Goal: Task Accomplishment & Management: Manage account settings

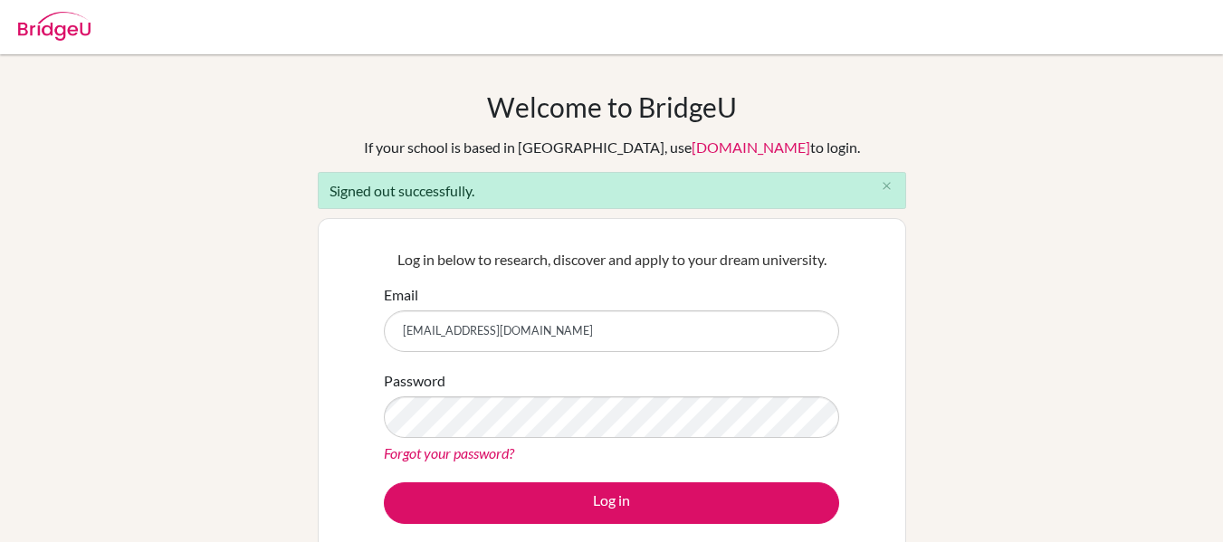
click at [550, 329] on input "gmcnaught@gmail.com" at bounding box center [612, 332] width 456 height 42
type input "graeme.mcnaught@iis.kh.edu.tw"
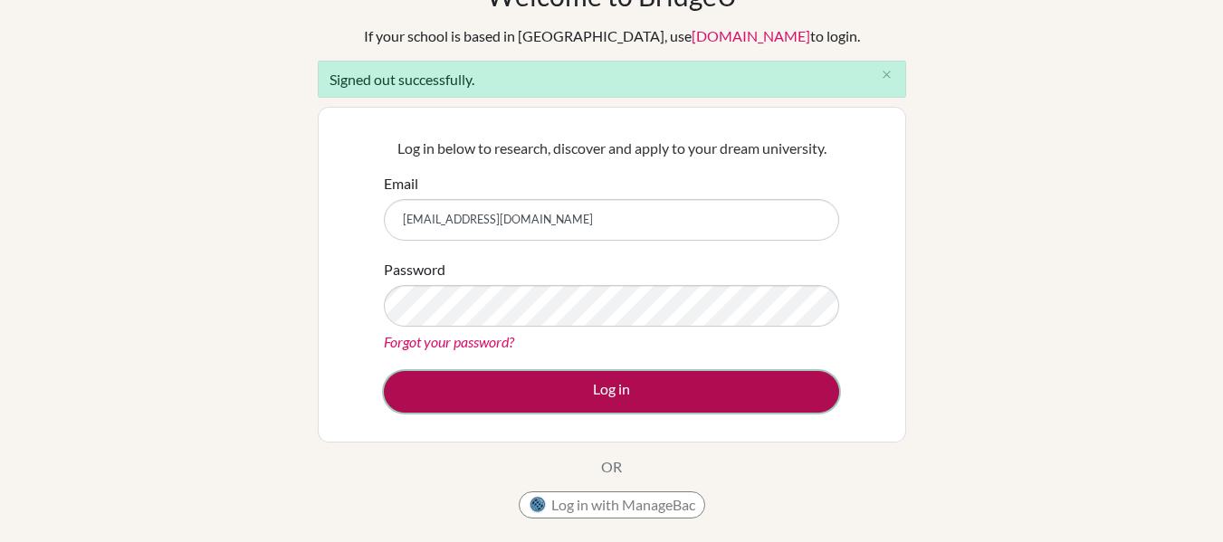
click at [553, 405] on button "Log in" at bounding box center [612, 392] width 456 height 42
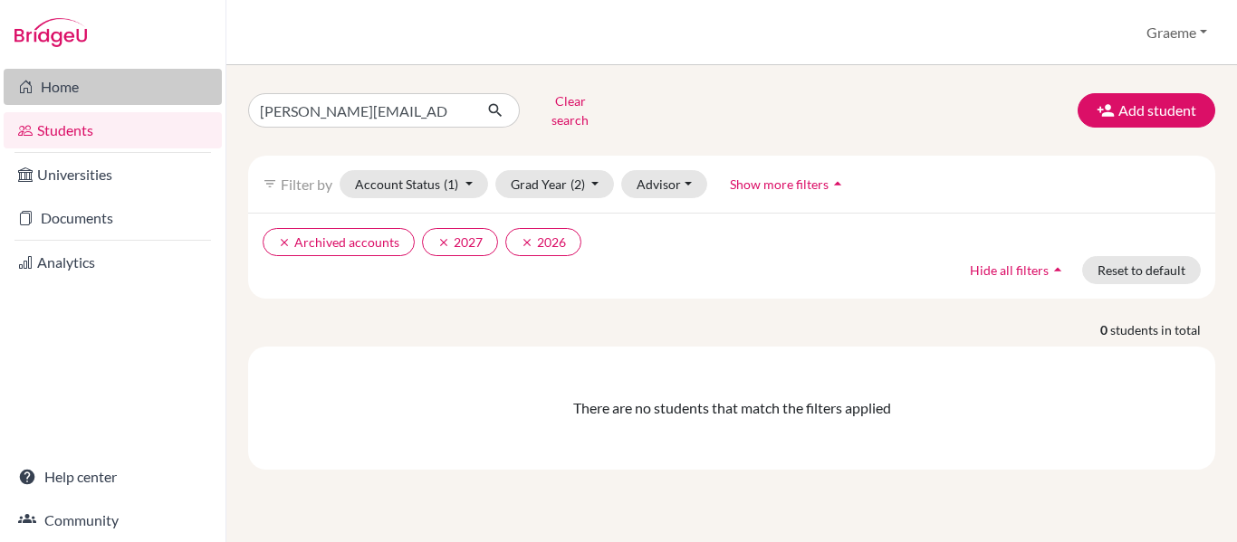
click at [66, 89] on link "Home" at bounding box center [113, 87] width 218 height 36
click at [120, 92] on link "Home" at bounding box center [113, 87] width 218 height 36
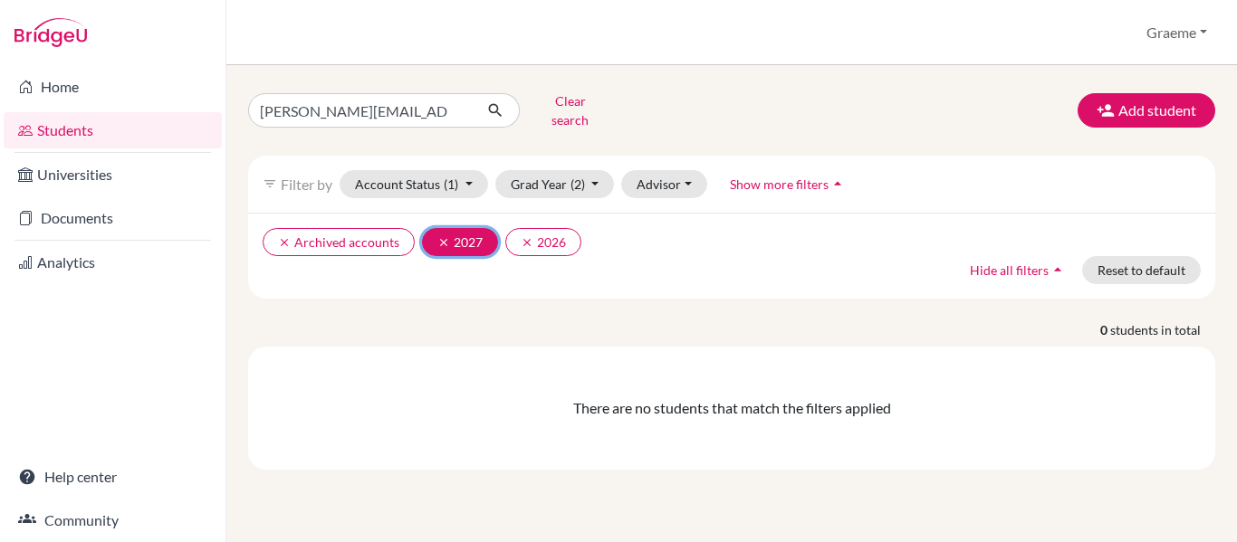
click at [437, 236] on icon "clear" at bounding box center [443, 242] width 13 height 13
click at [439, 236] on icon "clear" at bounding box center [443, 242] width 13 height 13
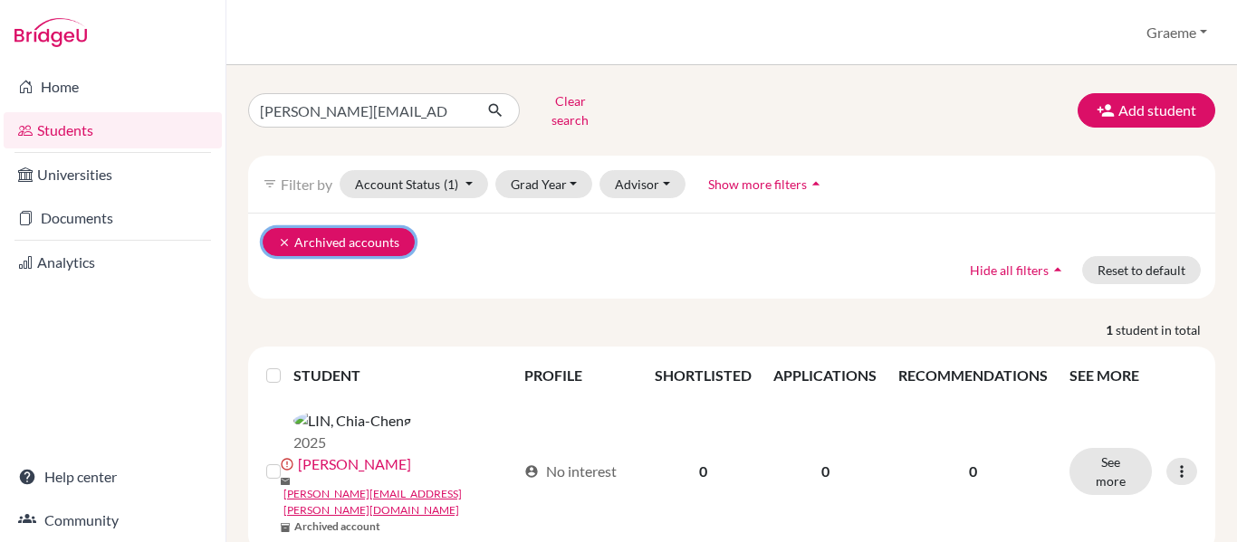
click at [283, 236] on icon "clear" at bounding box center [284, 242] width 13 height 13
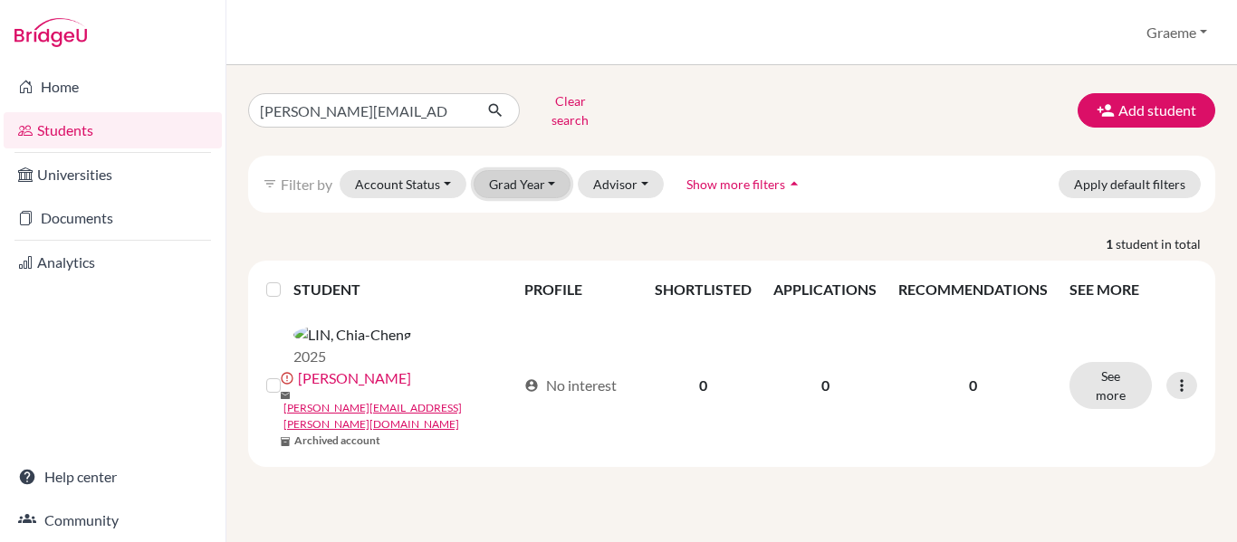
click at [545, 170] on button "Grad Year" at bounding box center [523, 184] width 98 height 28
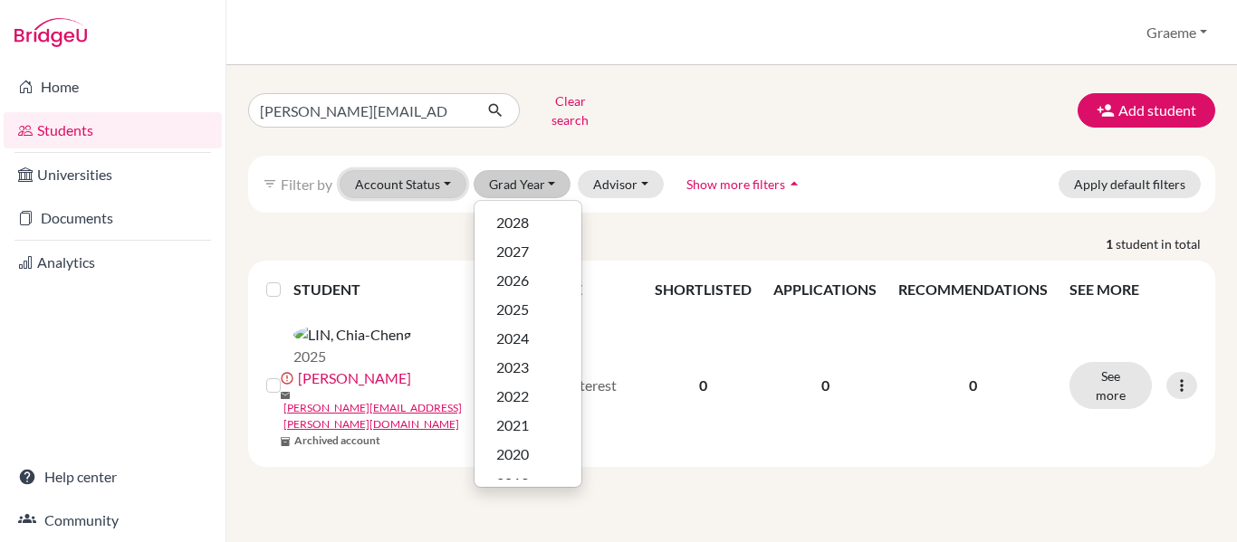
click at [451, 170] on button "Account Status" at bounding box center [403, 184] width 127 height 28
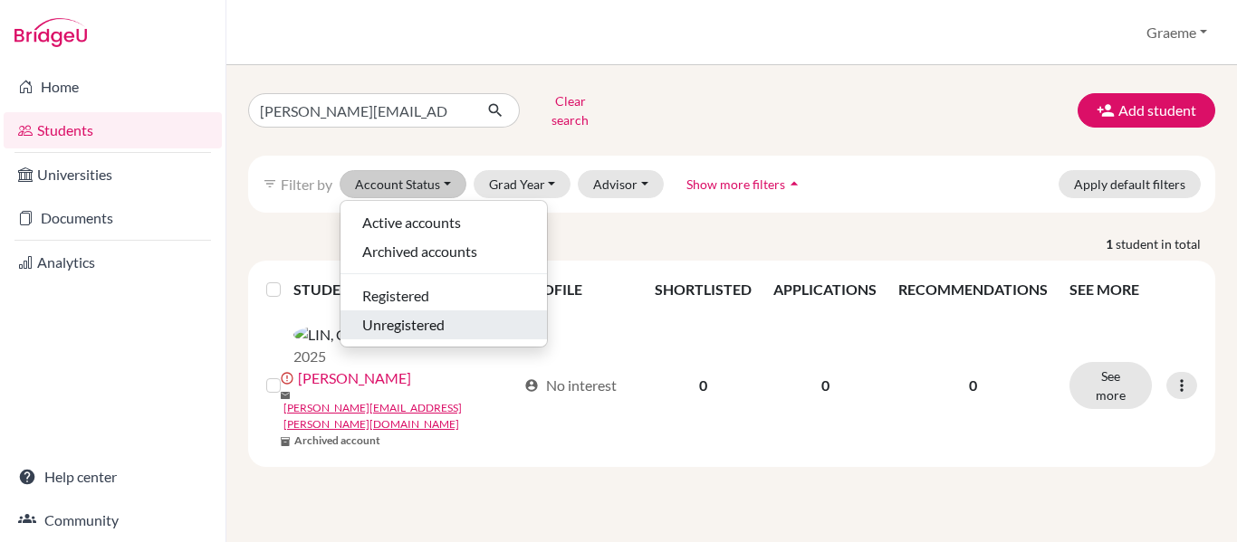
click at [430, 314] on span "Unregistered" at bounding box center [403, 325] width 82 height 22
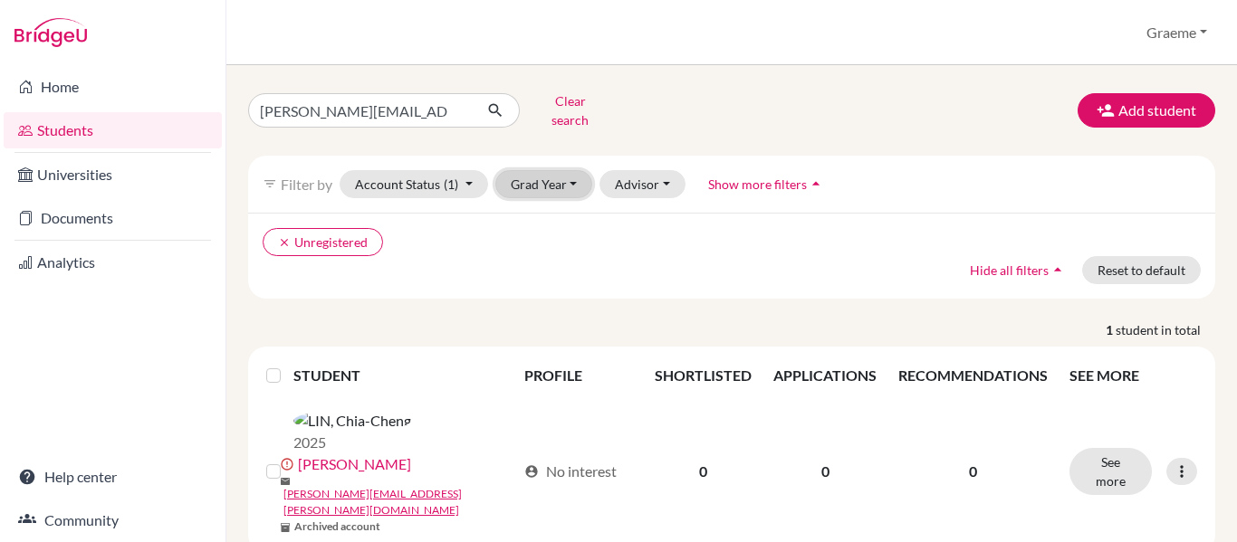
click at [569, 177] on button "Grad Year" at bounding box center [544, 184] width 98 height 28
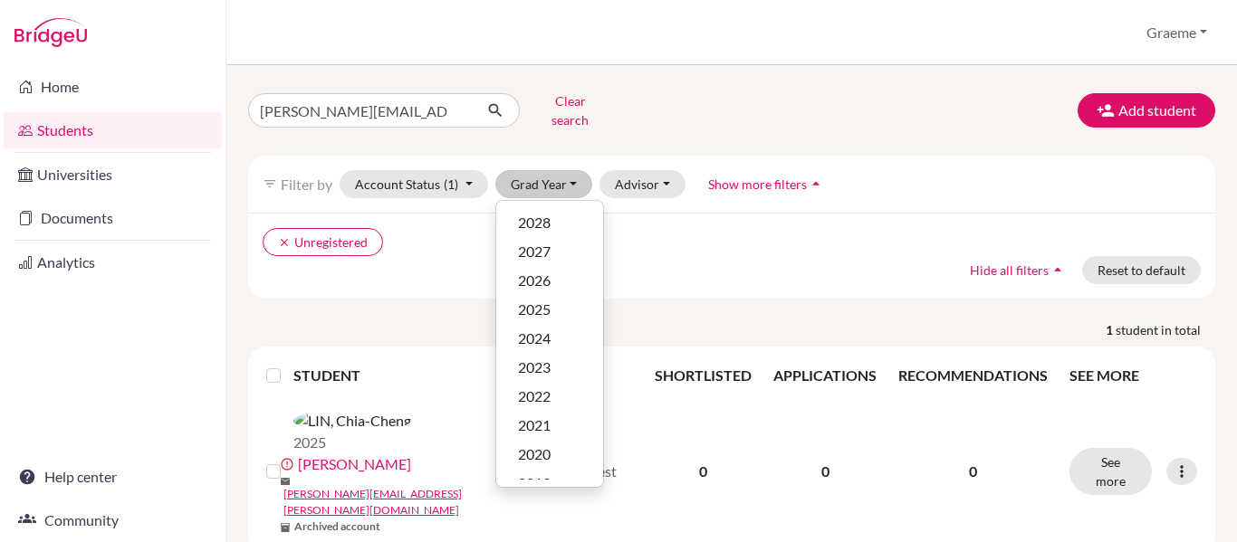
click at [799, 170] on button "Show more filters arrow_drop_up" at bounding box center [767, 184] width 148 height 28
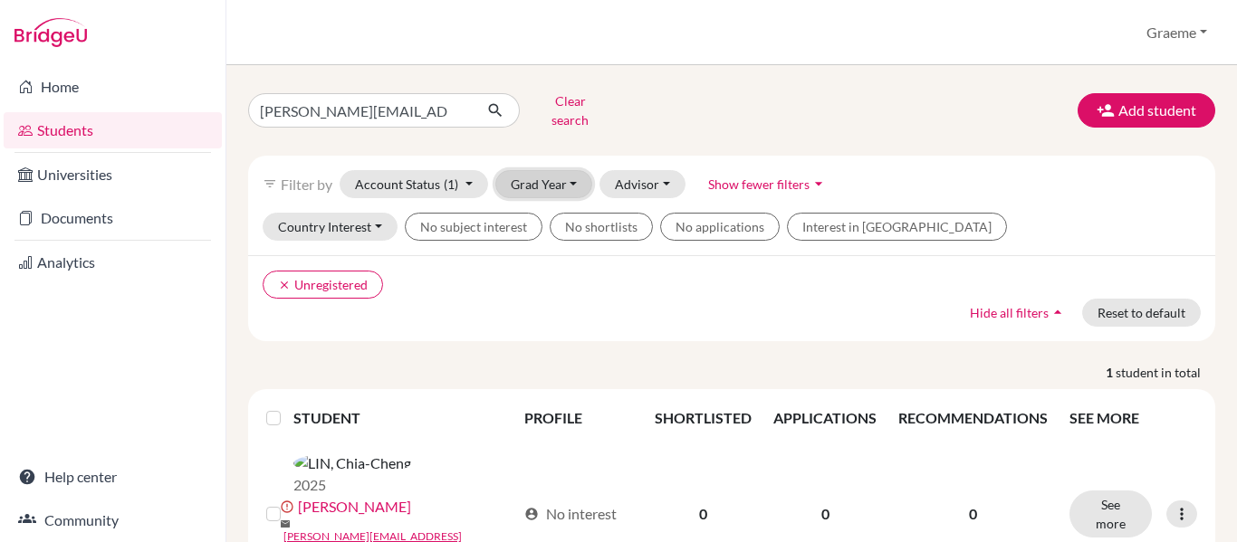
click at [580, 170] on button "Grad Year" at bounding box center [544, 184] width 98 height 28
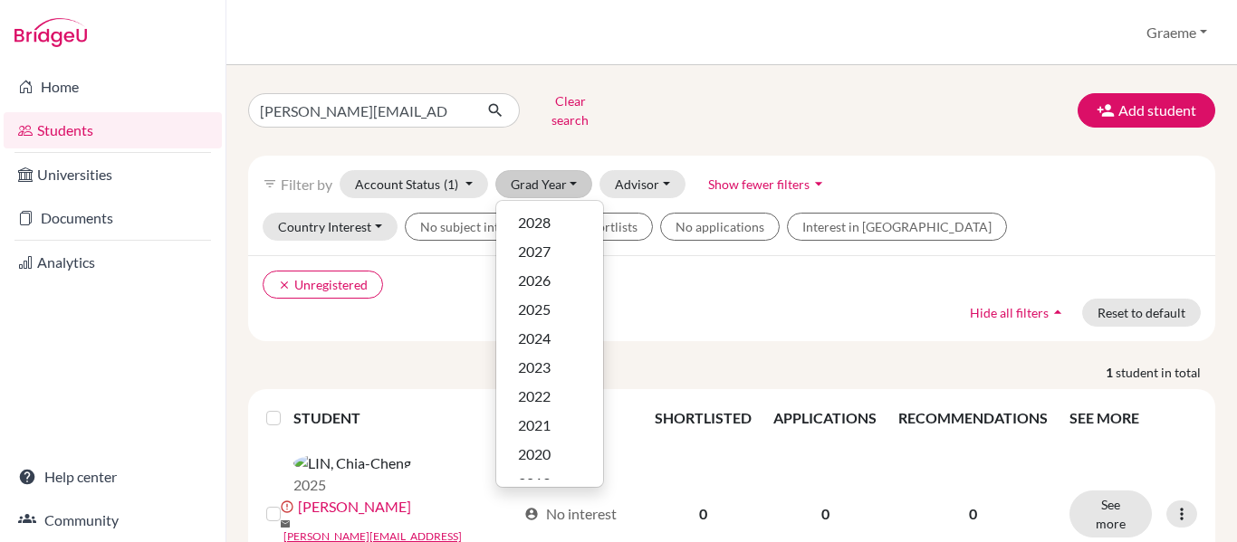
click at [95, 128] on link "Students" at bounding box center [113, 130] width 218 height 36
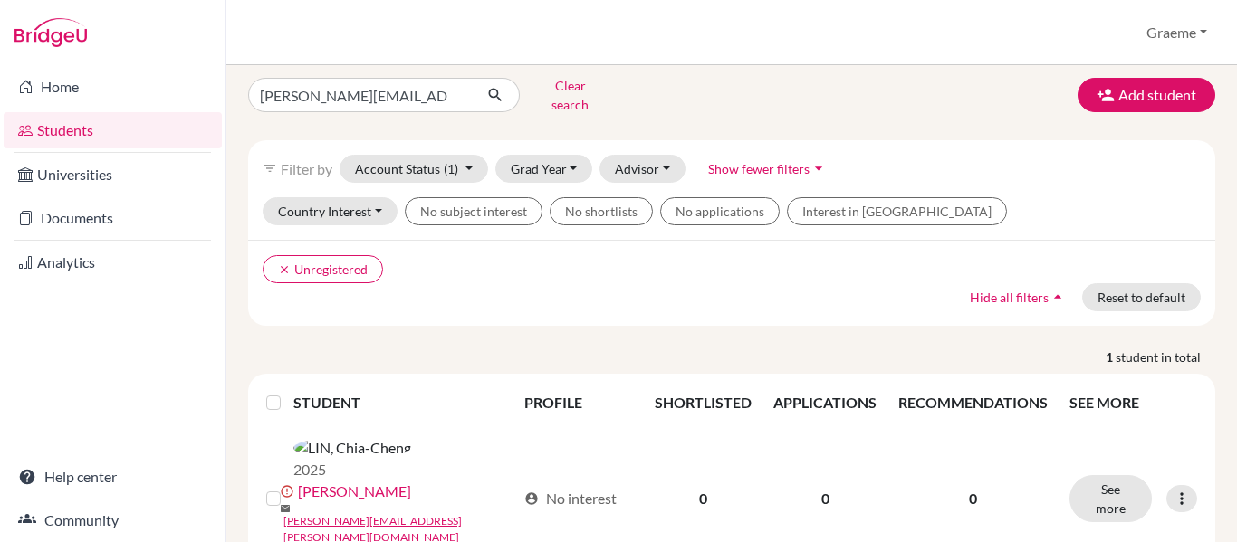
scroll to position [14, 0]
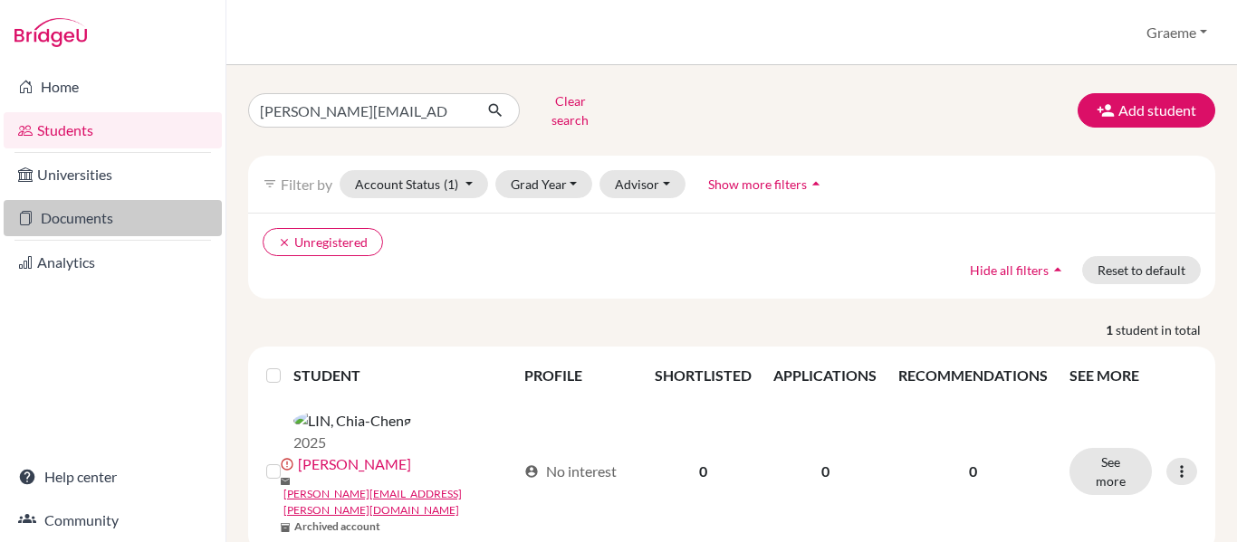
click at [76, 235] on link "Documents" at bounding box center [113, 218] width 218 height 36
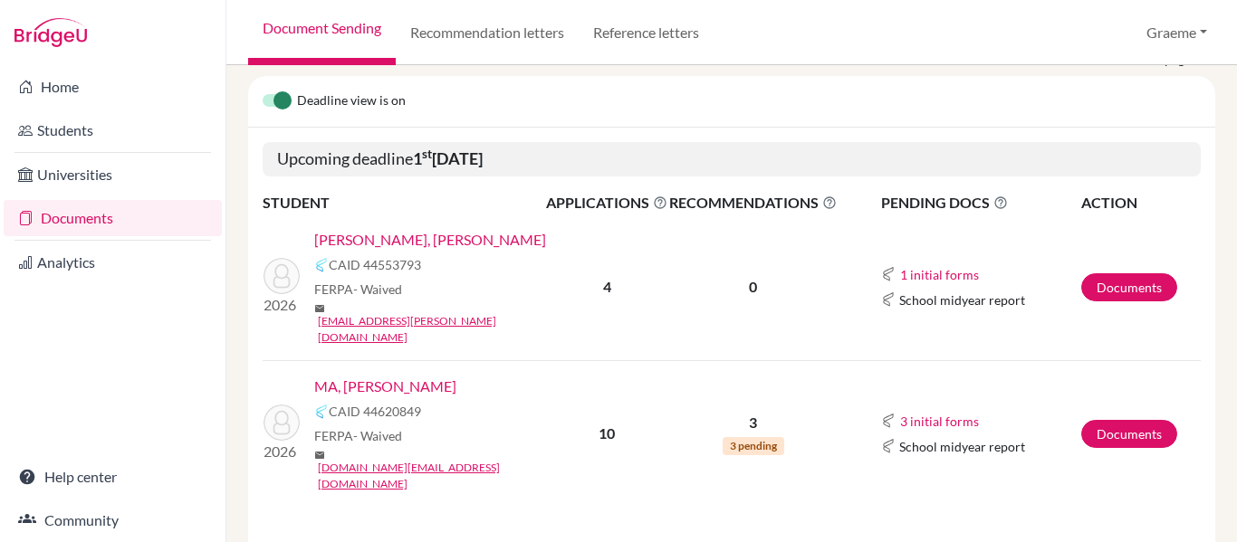
scroll to position [259, 0]
click at [935, 290] on span "School midyear report" at bounding box center [962, 299] width 126 height 19
click at [919, 264] on button "1 initial forms" at bounding box center [939, 274] width 81 height 21
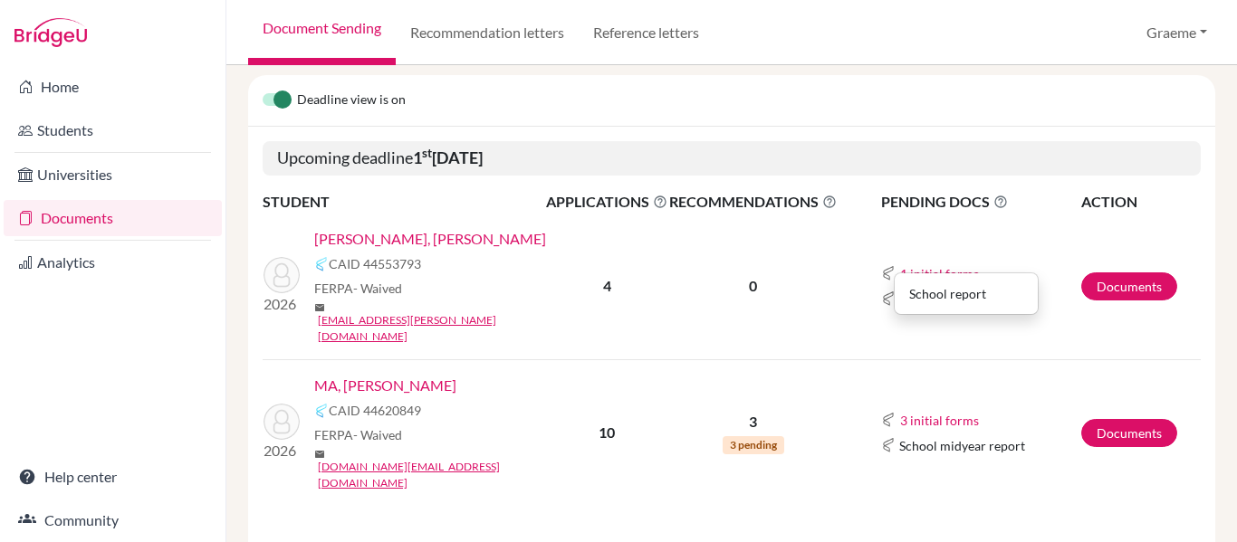
click at [926, 296] on div "School report" at bounding box center [966, 293] width 114 height 19
click at [933, 410] on button "3 initial forms" at bounding box center [939, 420] width 81 height 21
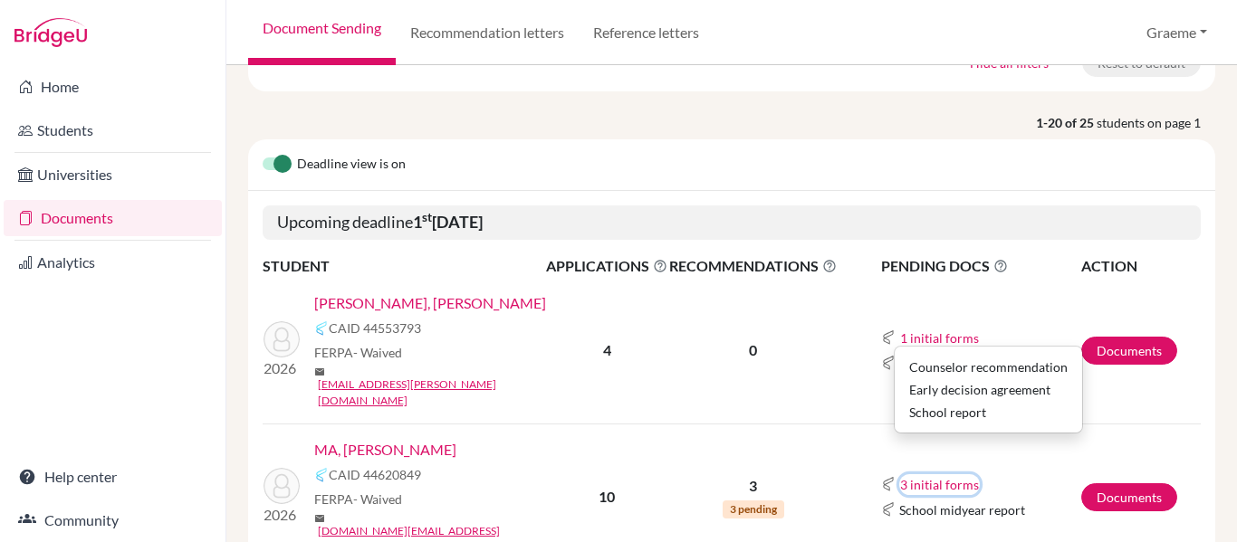
scroll to position [0, 0]
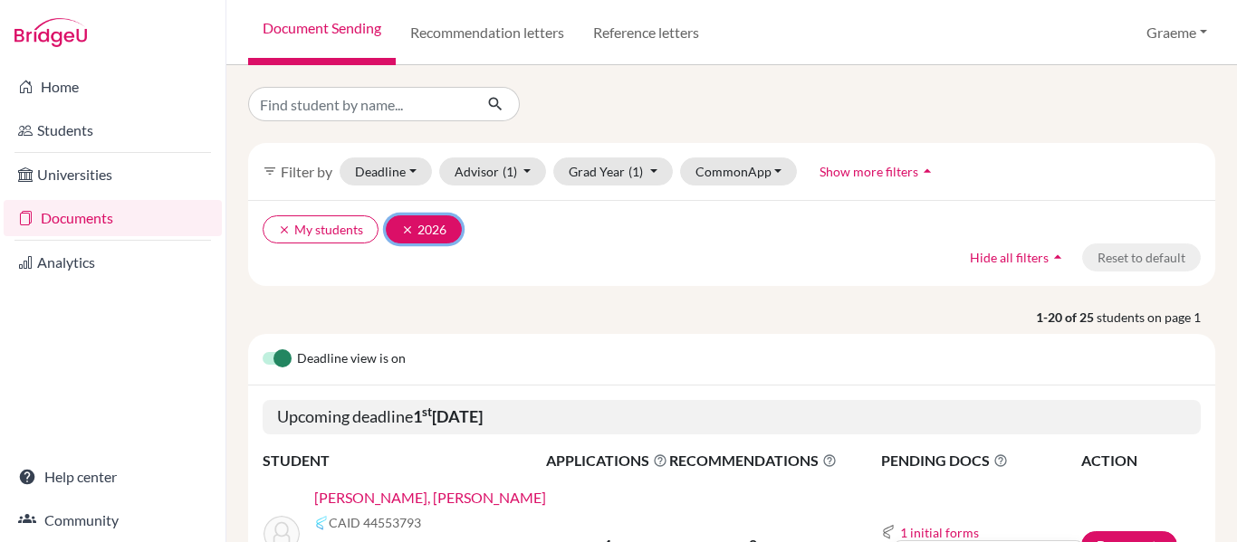
click at [404, 227] on icon "clear" at bounding box center [407, 230] width 13 height 13
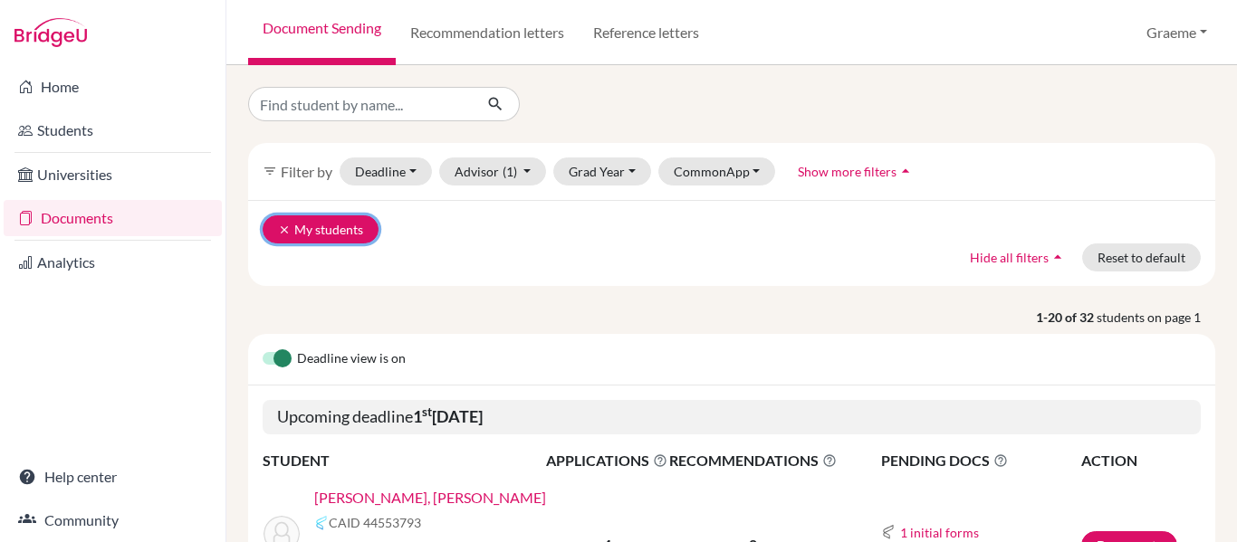
click at [288, 232] on icon "clear" at bounding box center [284, 230] width 13 height 13
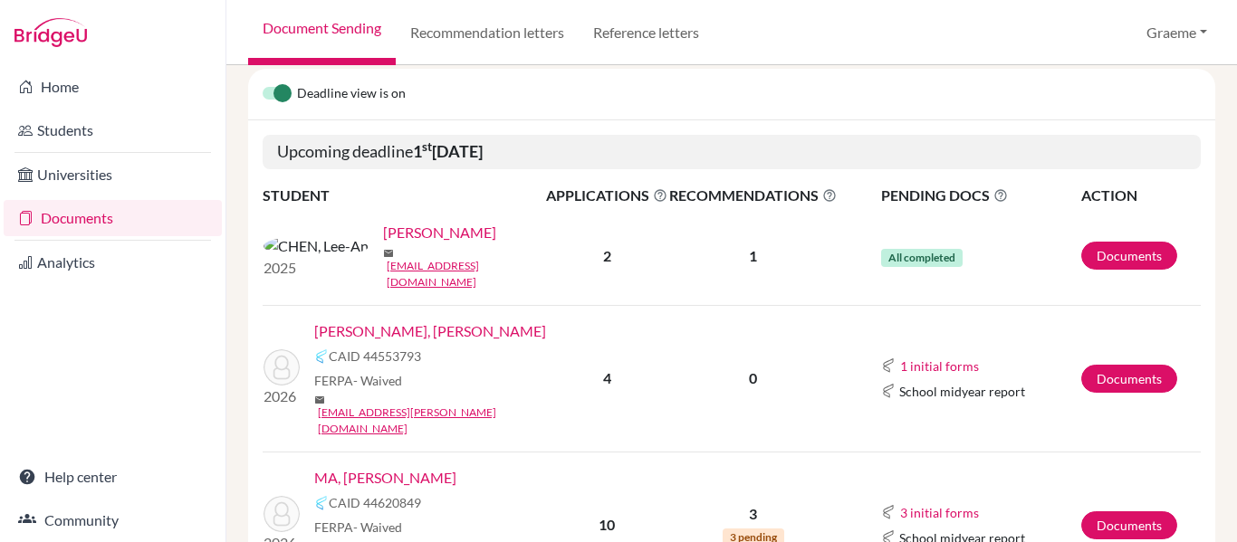
scroll to position [180, 0]
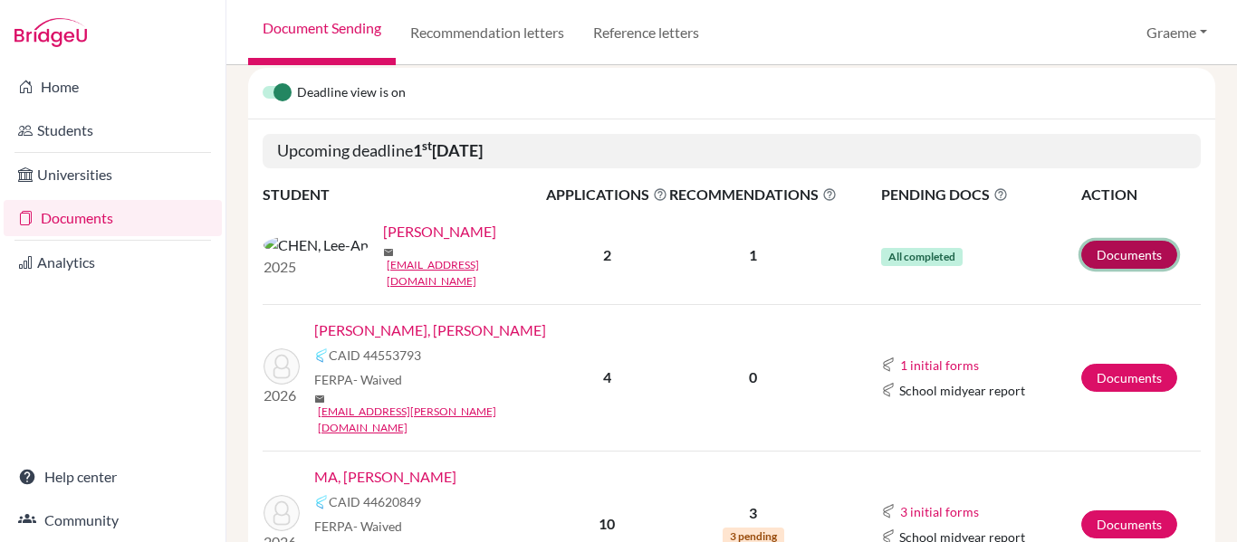
click at [1118, 256] on link "Documents" at bounding box center [1129, 255] width 96 height 28
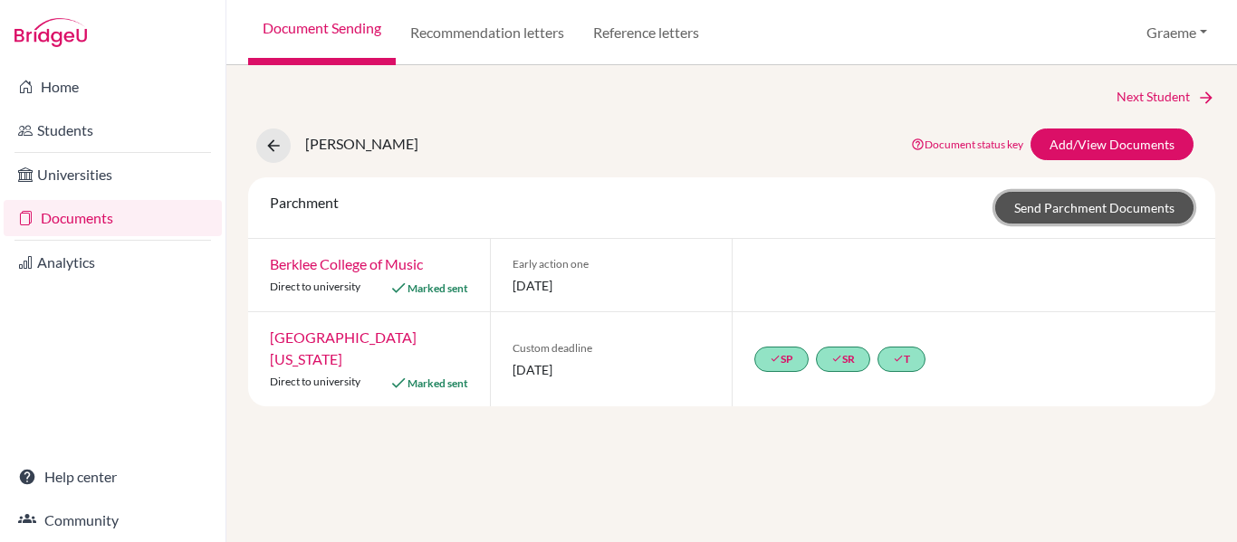
click at [1067, 201] on link "Send Parchment Documents" at bounding box center [1094, 208] width 198 height 32
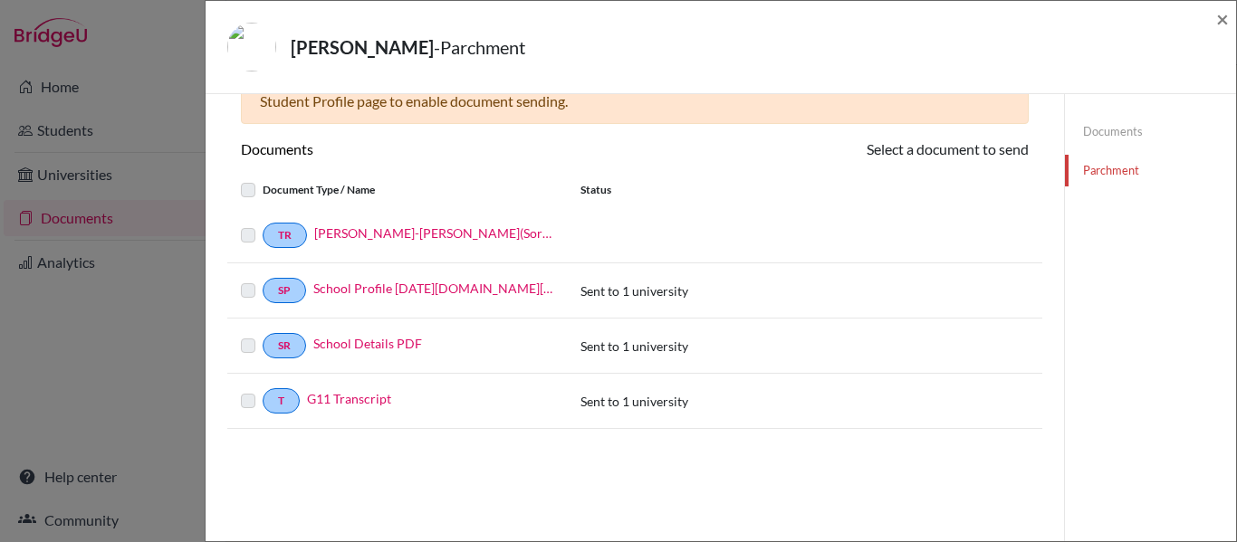
scroll to position [94, 0]
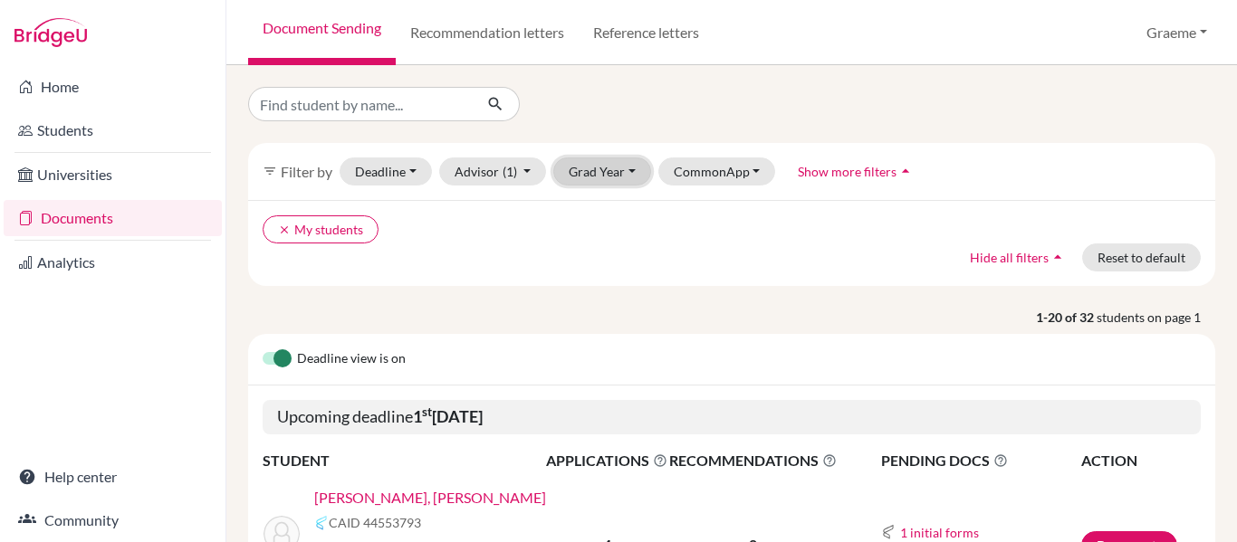
click at [628, 167] on button "Grad Year" at bounding box center [602, 172] width 98 height 28
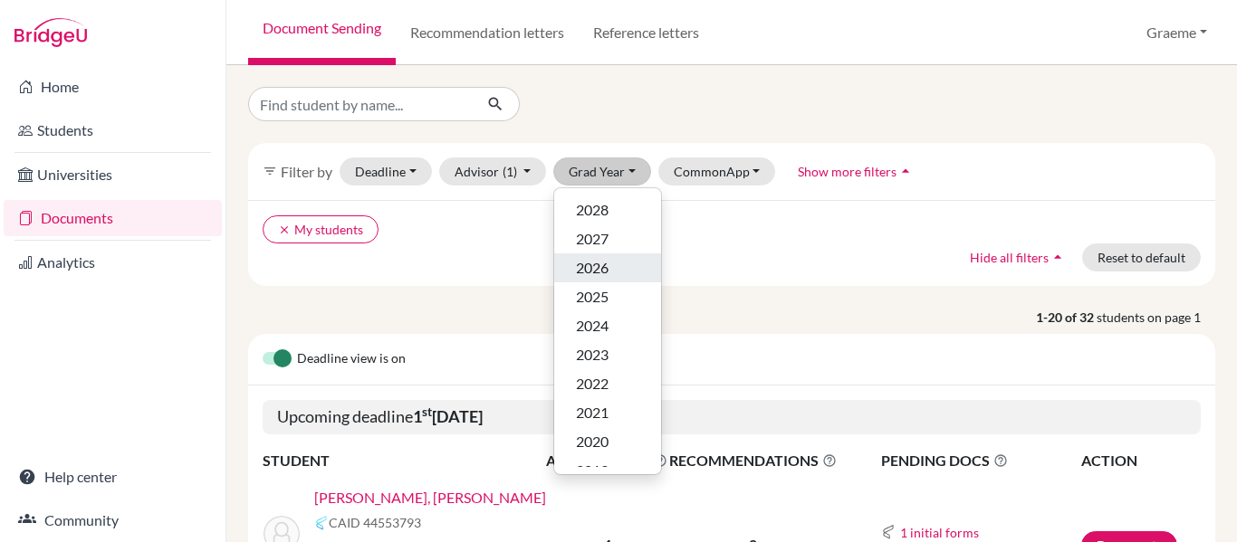
click at [611, 262] on div "2026" at bounding box center [607, 268] width 63 height 22
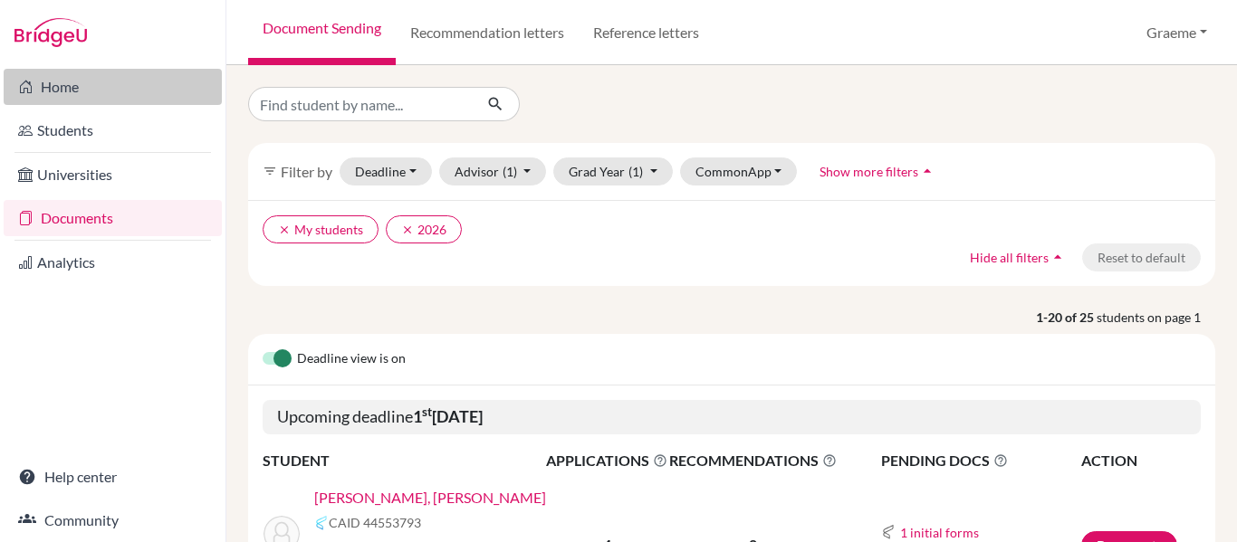
click at [70, 95] on link "Home" at bounding box center [113, 87] width 218 height 36
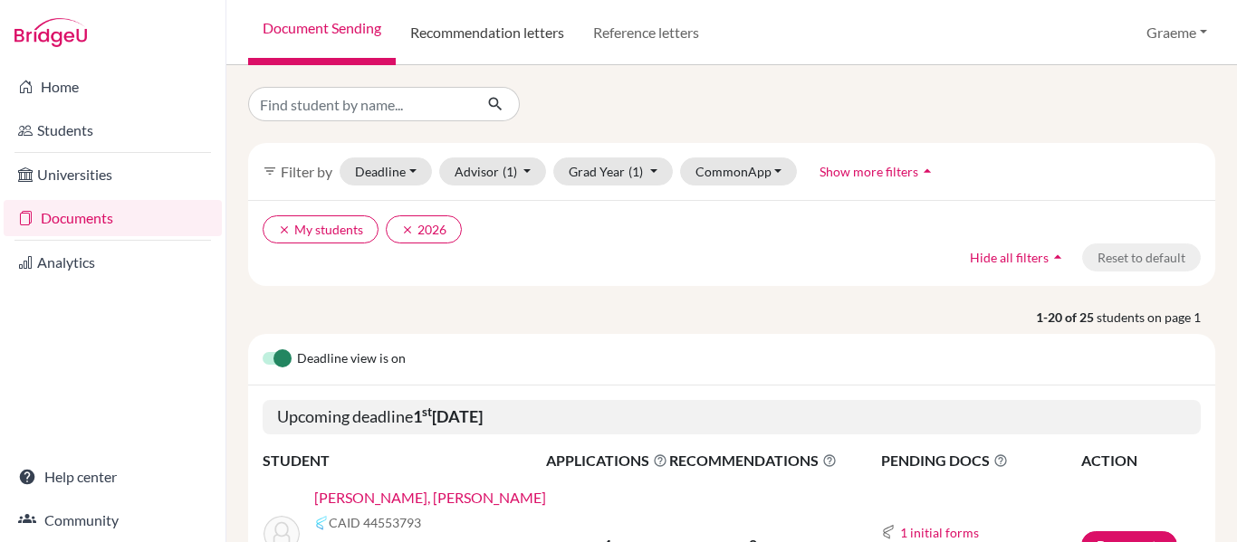
click at [508, 26] on link "Recommendation letters" at bounding box center [487, 32] width 183 height 65
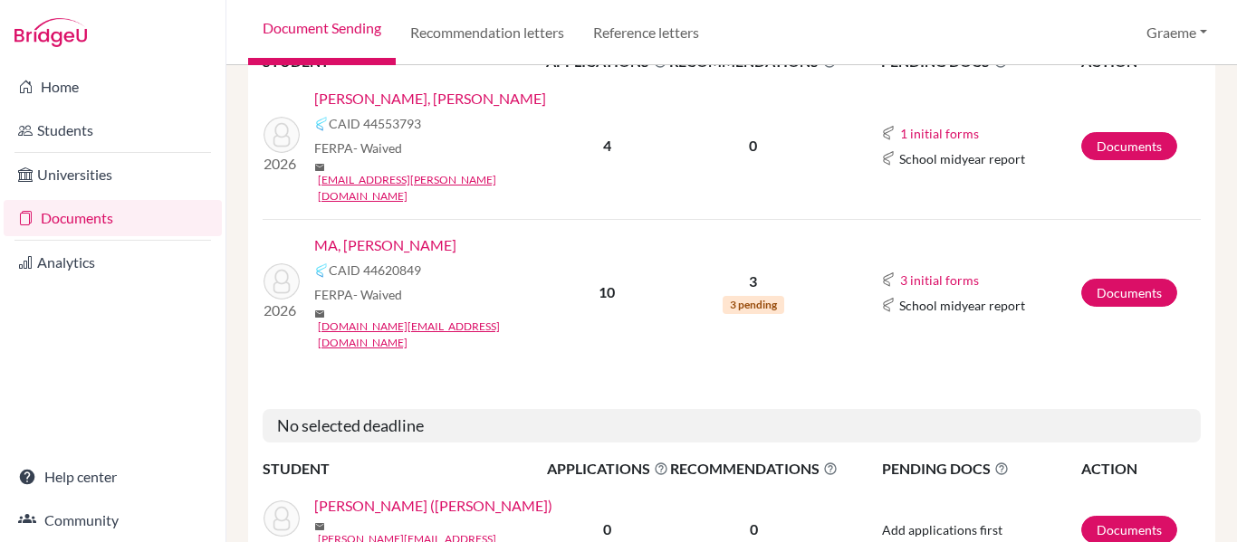
scroll to position [400, 0]
click at [623, 31] on link "Reference letters" at bounding box center [646, 32] width 135 height 65
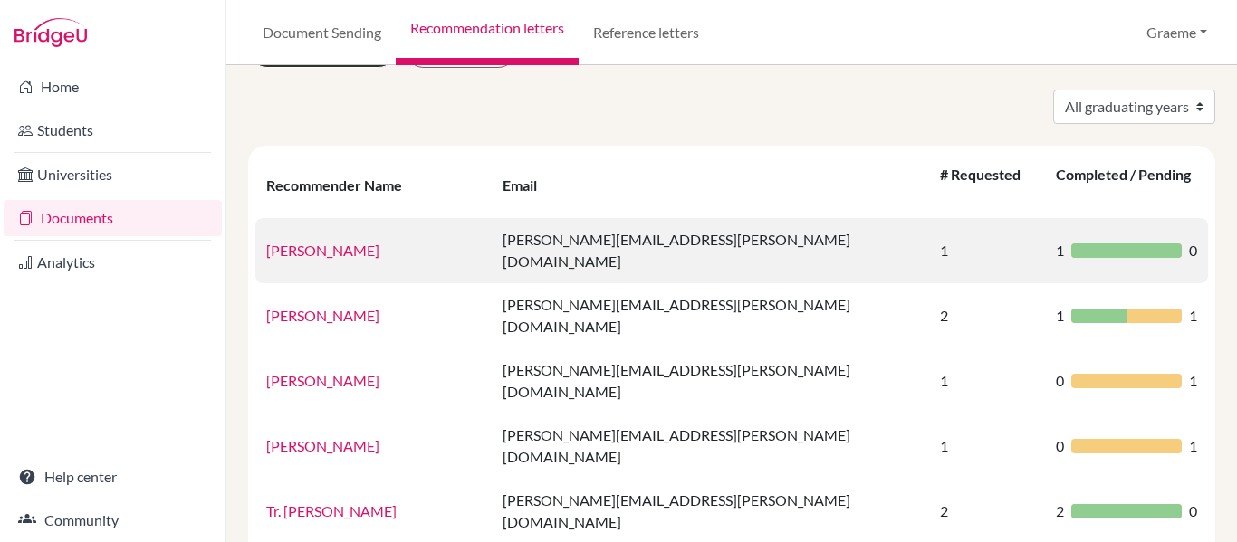
scroll to position [102, 0]
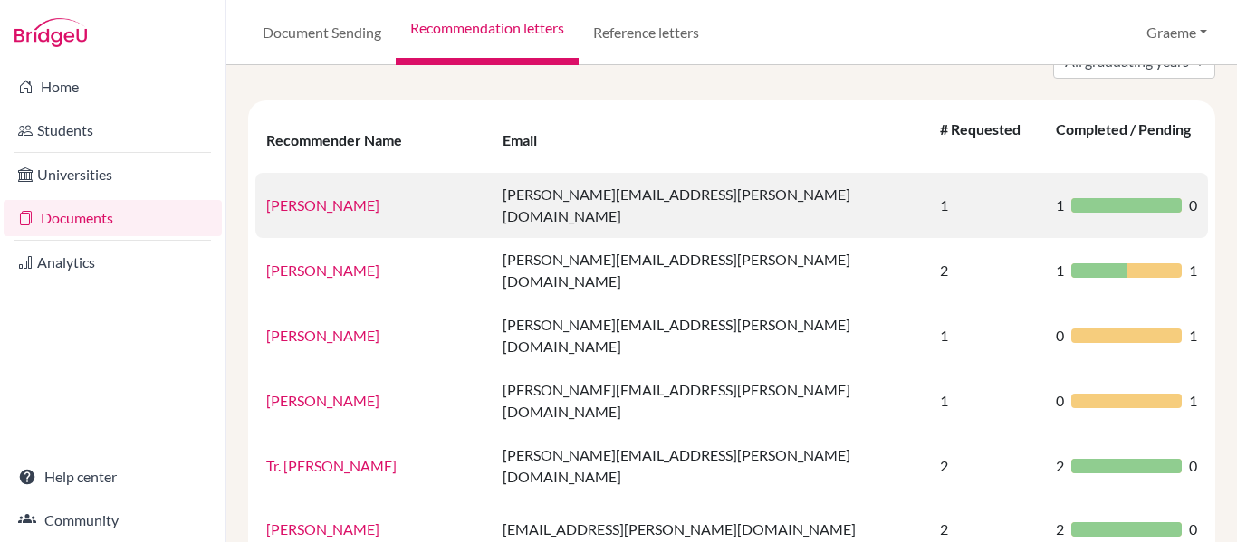
click at [312, 190] on td "[PERSON_NAME]" at bounding box center [373, 205] width 236 height 65
click at [311, 197] on link "[PERSON_NAME]" at bounding box center [322, 205] width 113 height 17
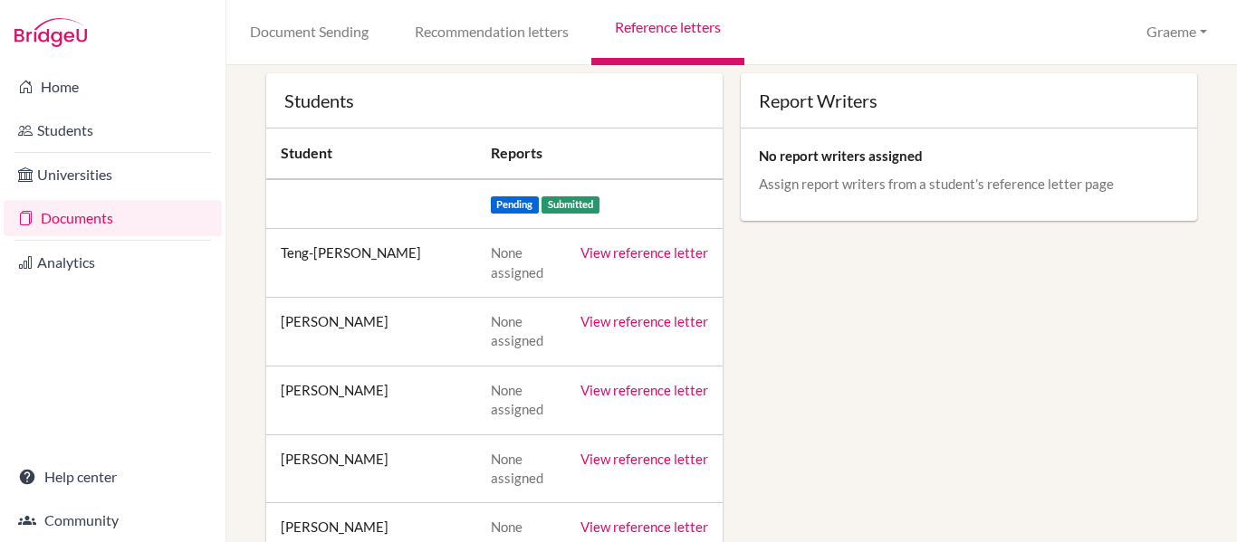
scroll to position [165, 0]
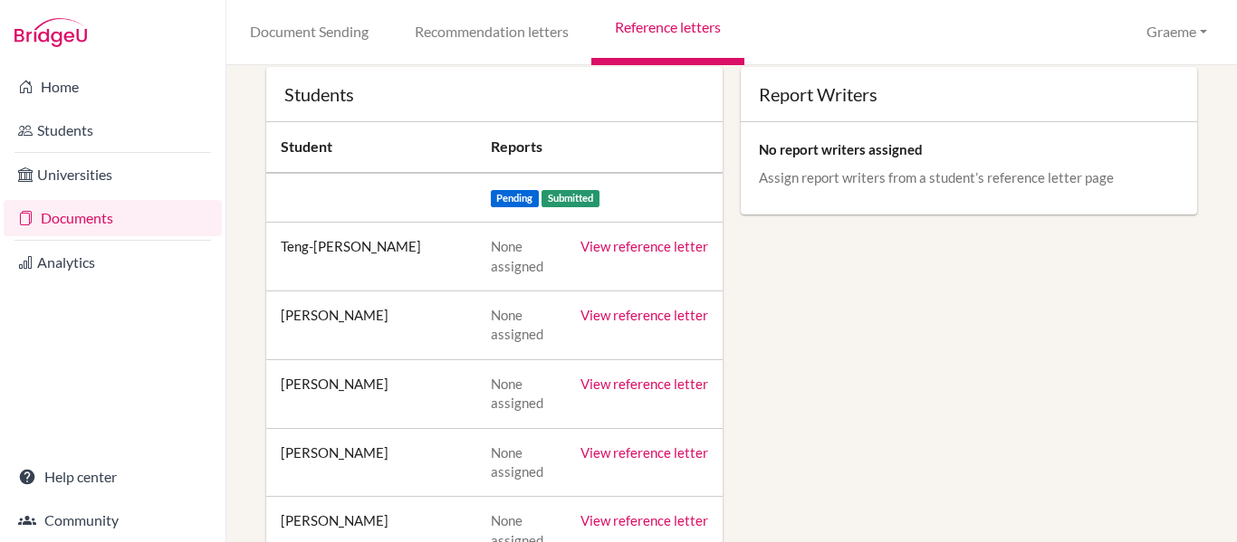
click at [618, 245] on link "View reference letter" at bounding box center [645, 246] width 128 height 16
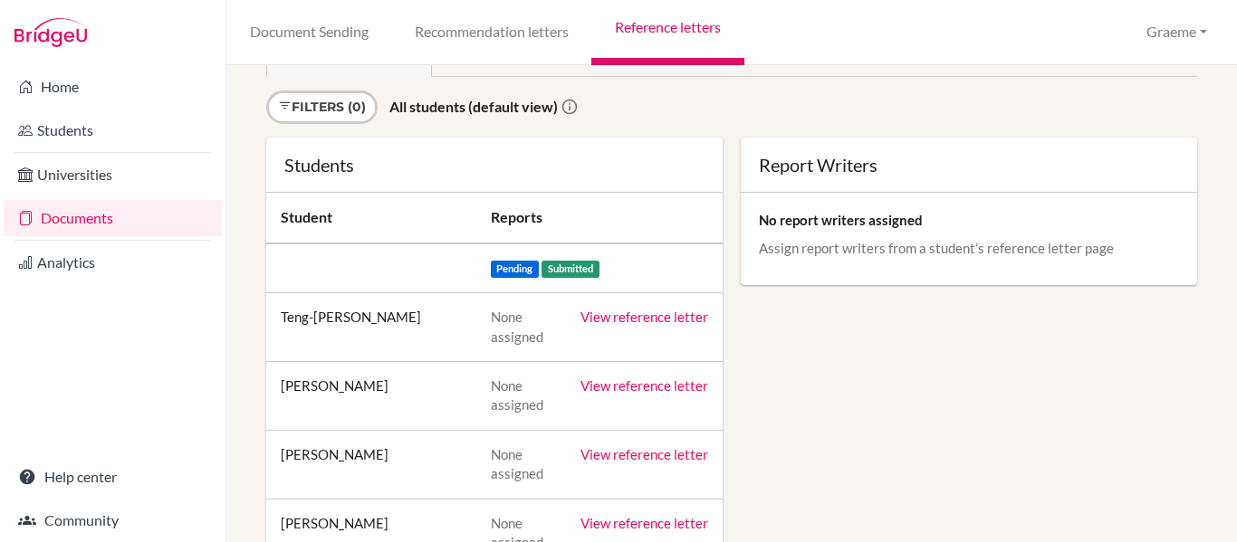
scroll to position [0, 0]
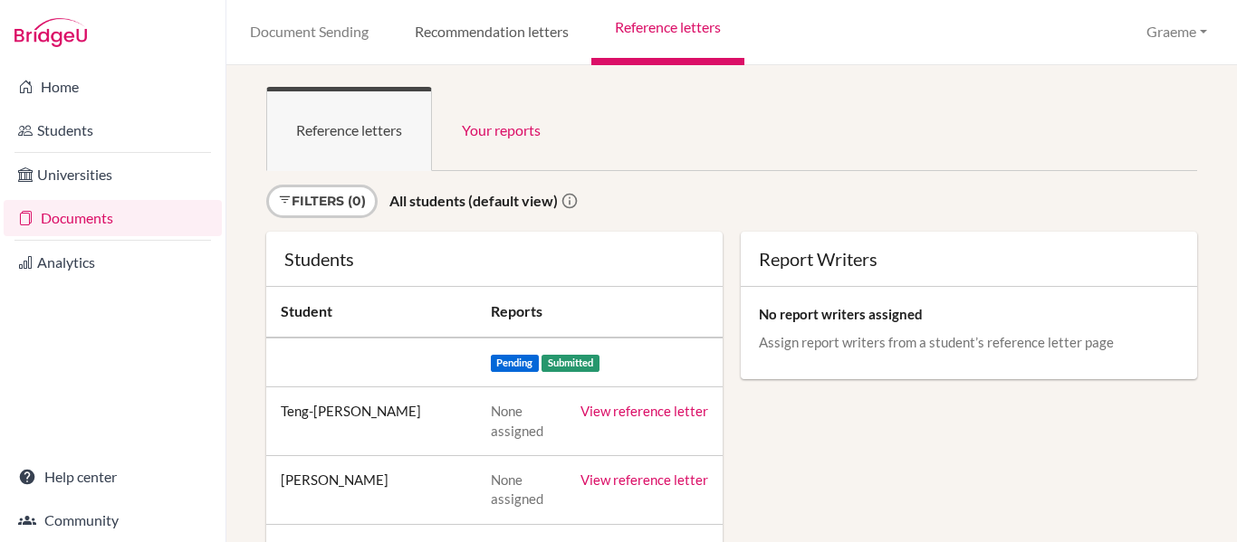
click at [471, 34] on link "Recommendation letters" at bounding box center [491, 32] width 200 height 65
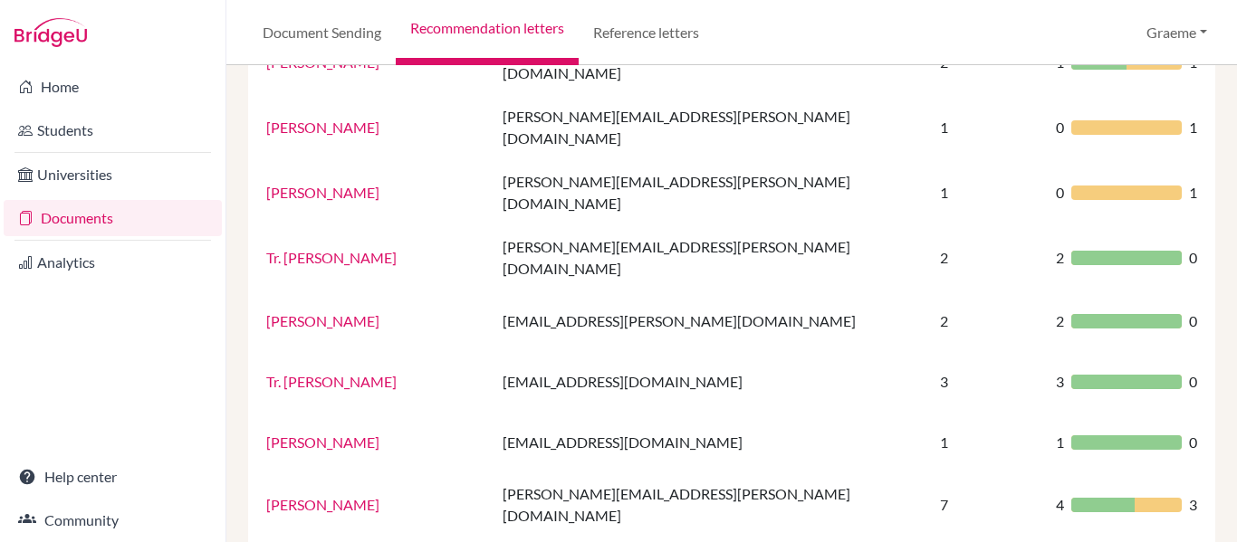
scroll to position [311, 0]
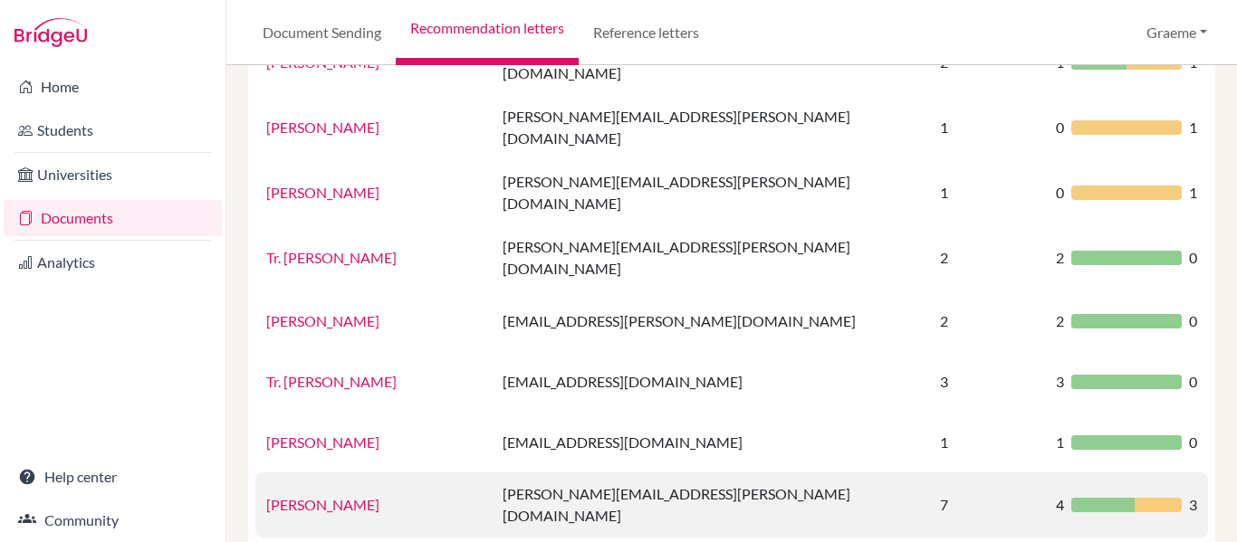
click at [319, 496] on link "[PERSON_NAME]" at bounding box center [322, 504] width 113 height 17
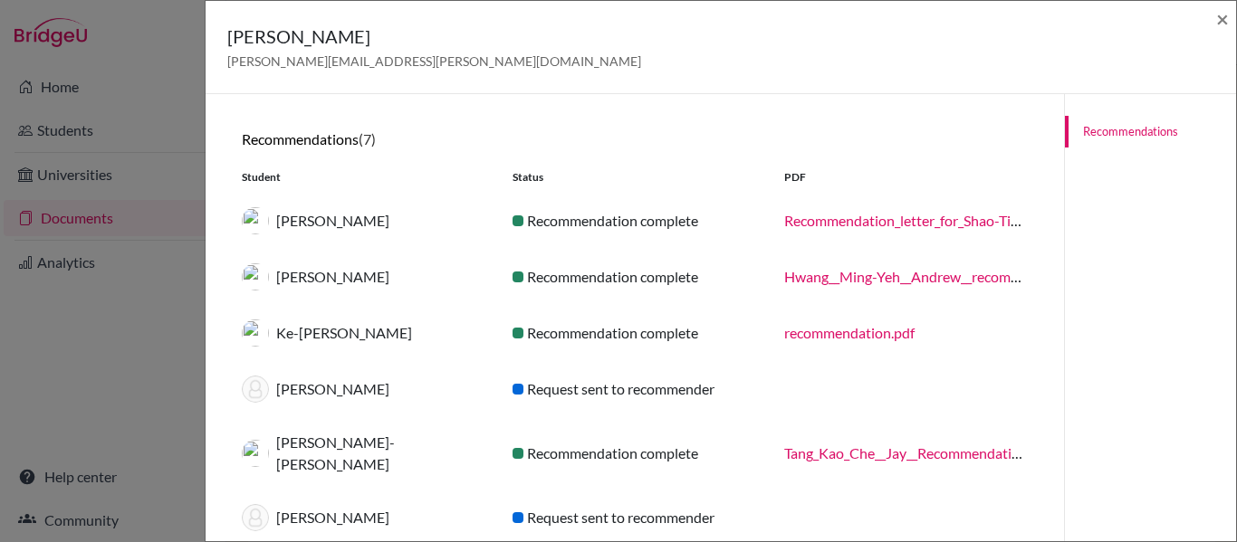
click at [907, 217] on link "Recommendation_letter_for_Shao-Ting__Vanessa__Chang.pdf" at bounding box center [973, 220] width 379 height 17
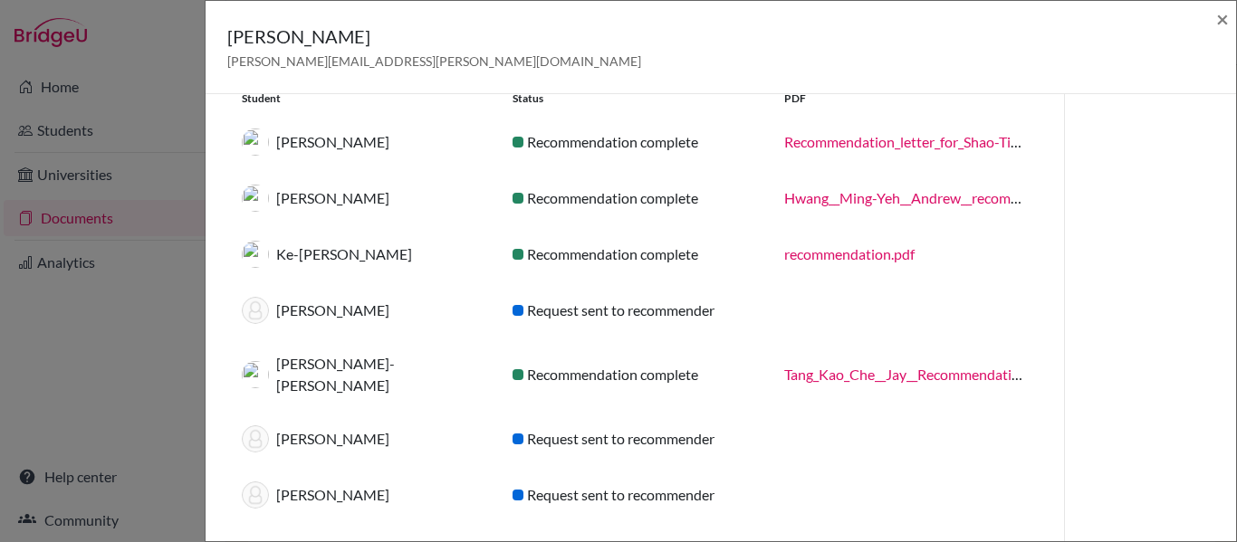
scroll to position [102, 0]
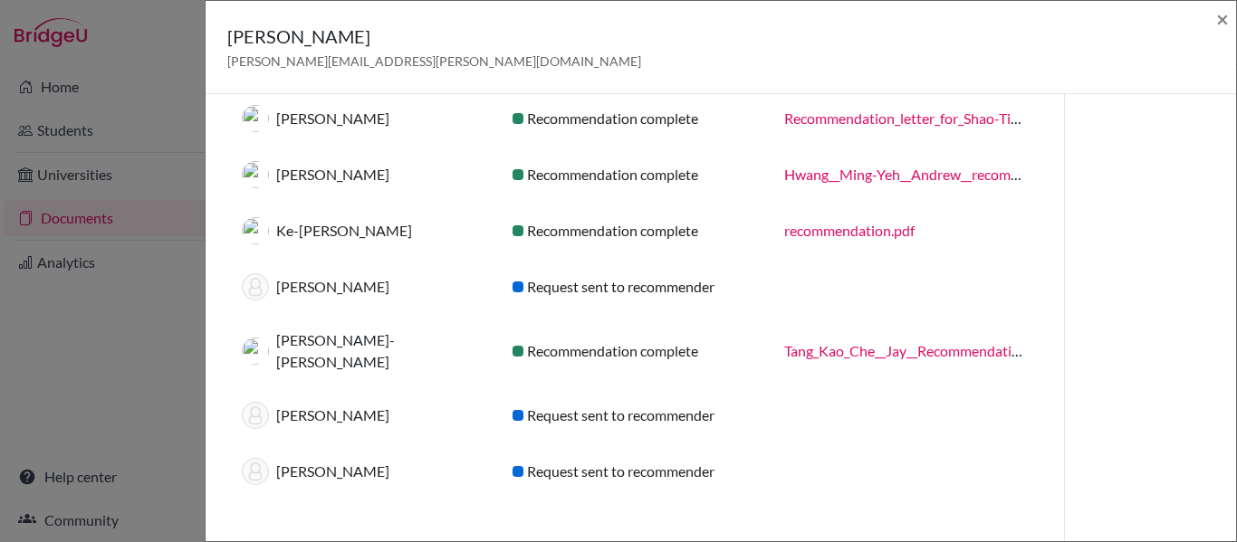
click at [846, 223] on link "recommendation.pdf" at bounding box center [849, 230] width 130 height 17
